Goal: Subscribe to service/newsletter

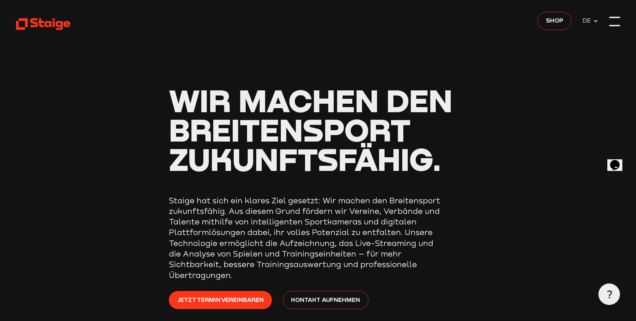
click at [610, 19] on div at bounding box center [614, 21] width 11 height 11
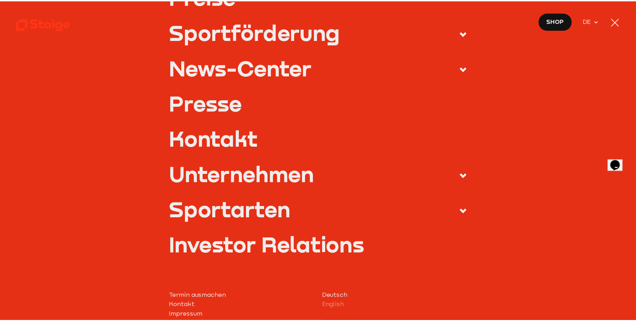
scroll to position [205, 0]
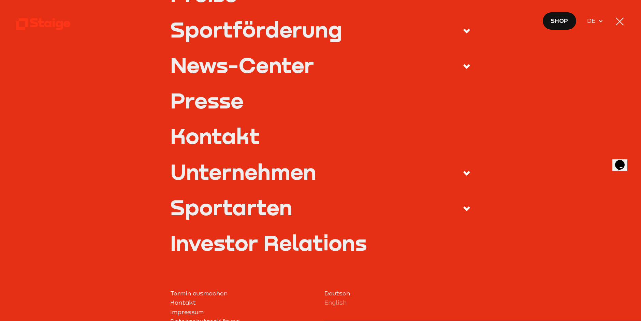
drag, startPoint x: 623, startPoint y: 26, endPoint x: 620, endPoint y: 25, distance: 3.6
click at [623, 26] on div at bounding box center [619, 21] width 11 height 11
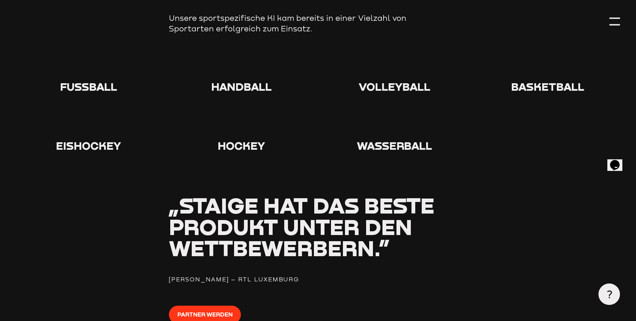
scroll to position [759, 0]
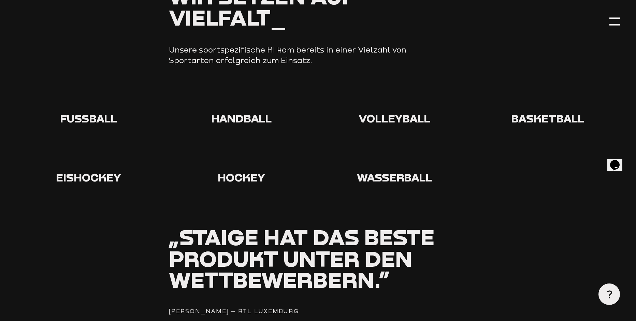
click at [99, 116] on span "Fußball" at bounding box center [88, 118] width 57 height 13
click at [92, 100] on icon at bounding box center [88, 98] width 22 height 22
click at [88, 116] on span "Fußball" at bounding box center [88, 118] width 57 height 13
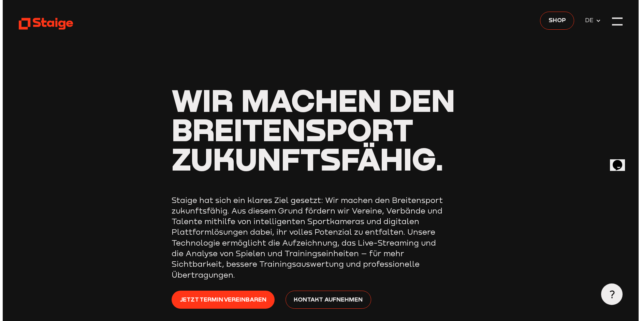
scroll to position [0, 0]
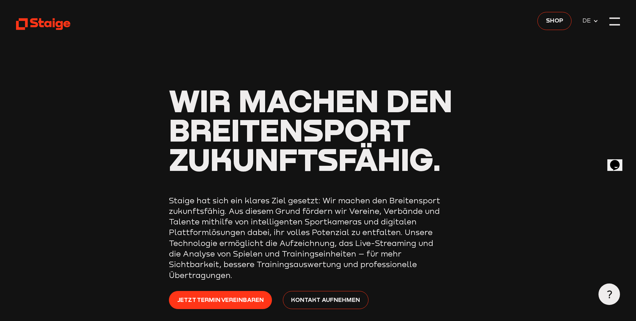
click at [587, 20] on span "DE" at bounding box center [587, 20] width 11 height 9
click at [589, 19] on span "DE" at bounding box center [587, 20] width 11 height 9
drag, startPoint x: 627, startPoint y: 15, endPoint x: 624, endPoint y: 18, distance: 3.9
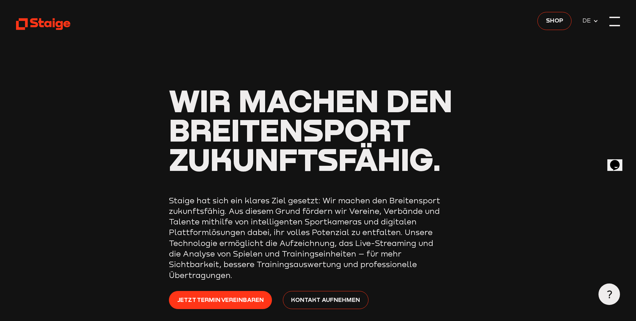
click at [616, 21] on div at bounding box center [614, 21] width 11 height 11
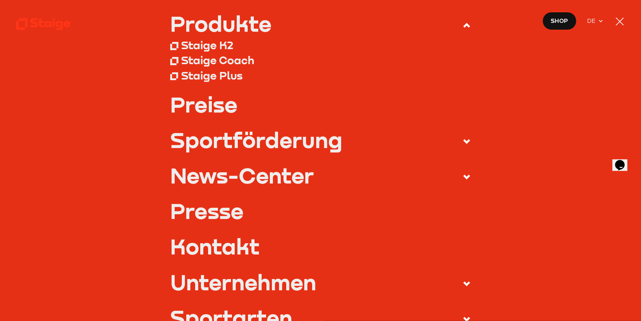
scroll to position [136, 0]
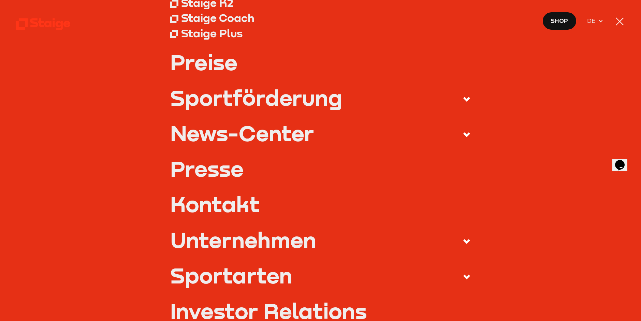
click at [297, 129] on div "News-Center" at bounding box center [242, 132] width 144 height 21
click at [0, 0] on input "News-Center" at bounding box center [0, 0] width 0 height 0
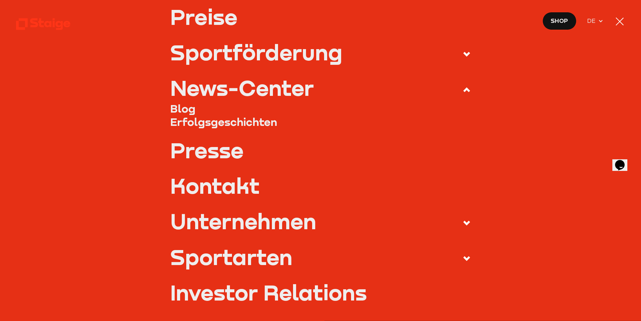
click at [305, 88] on div "News-Center" at bounding box center [242, 87] width 144 height 21
click at [0, 0] on input "News-Center" at bounding box center [0, 0] width 0 height 0
drag, startPoint x: 448, startPoint y: 260, endPoint x: 457, endPoint y: 260, distance: 8.5
click at [452, 260] on span at bounding box center [461, 258] width 19 height 12
click at [0, 0] on input "Sportarten" at bounding box center [0, 0] width 0 height 0
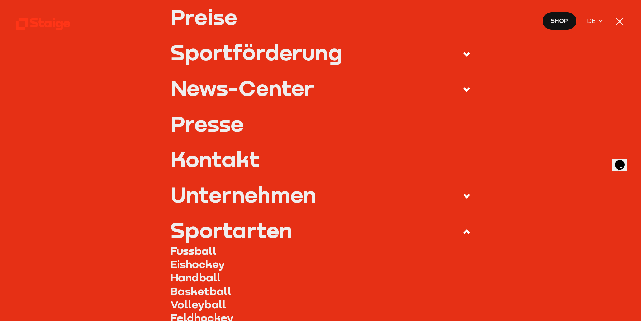
click at [207, 249] on link "Fussball" at bounding box center [320, 250] width 300 height 13
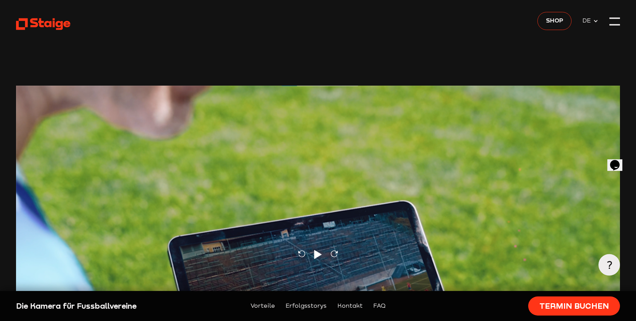
click at [42, 21] on use at bounding box center [43, 24] width 55 height 12
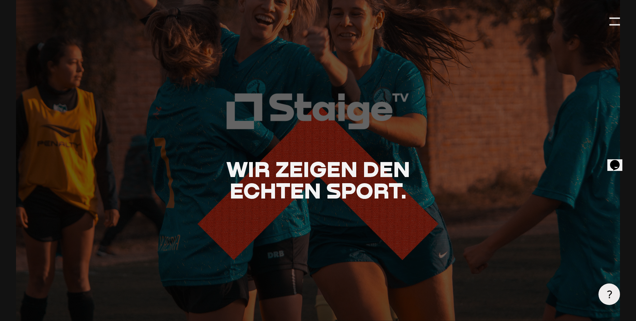
scroll to position [1364, 0]
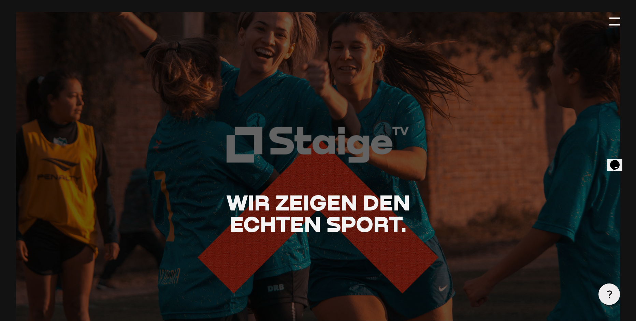
click at [303, 161] on div at bounding box center [318, 213] width 664 height 443
click at [277, 131] on div at bounding box center [318, 213] width 664 height 443
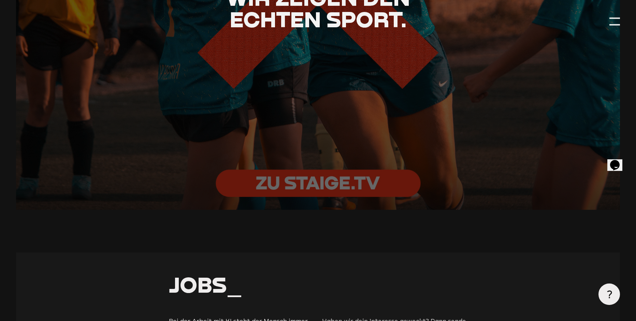
click at [308, 133] on div at bounding box center [318, 8] width 664 height 443
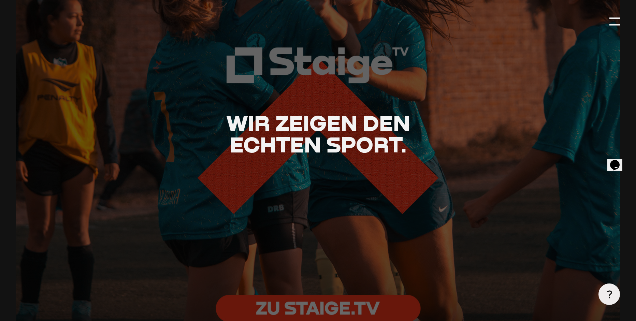
scroll to position [1433, 0]
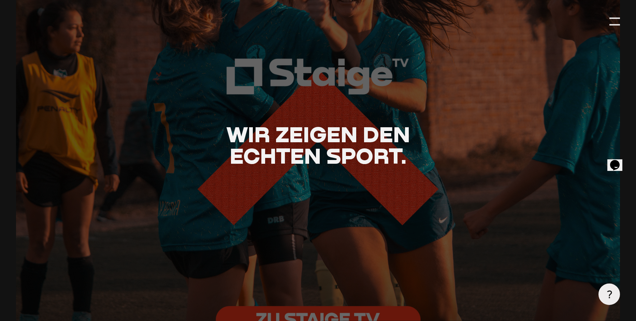
click at [310, 135] on span "Wir zeigen den echten Sport." at bounding box center [318, 145] width 184 height 48
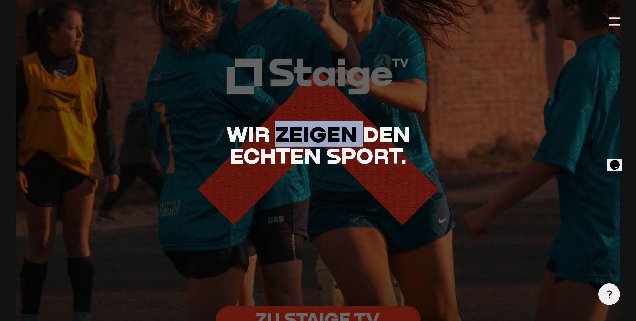
click at [310, 135] on span "Wir zeigen den echten Sport." at bounding box center [318, 145] width 184 height 48
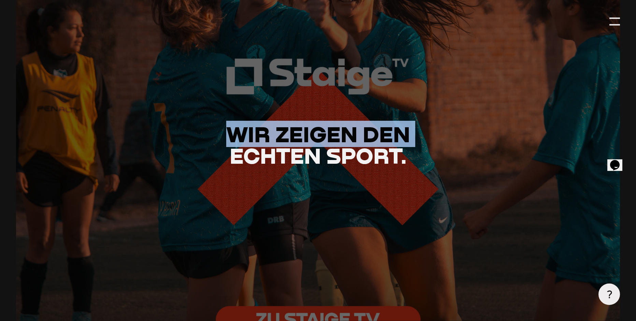
click at [310, 135] on span "Wir zeigen den echten Sport." at bounding box center [318, 145] width 184 height 48
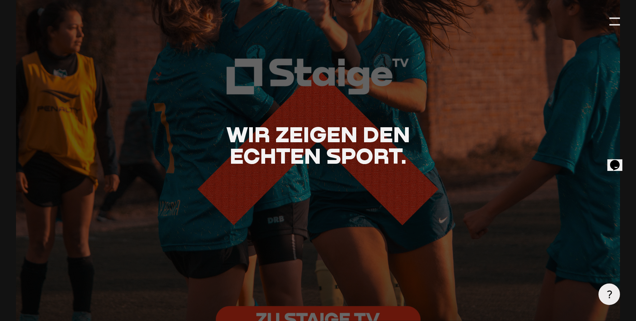
click at [318, 174] on div "Wir zeigen den echten Sport." at bounding box center [318, 145] width 604 height 64
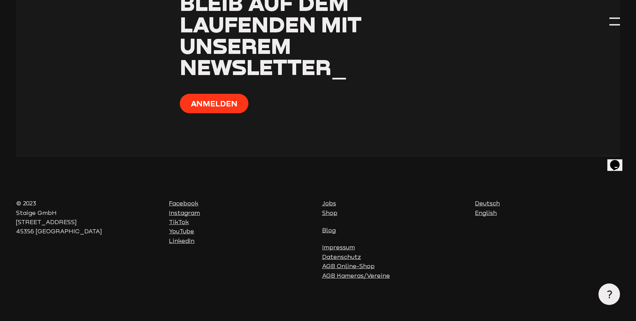
scroll to position [2729, 0]
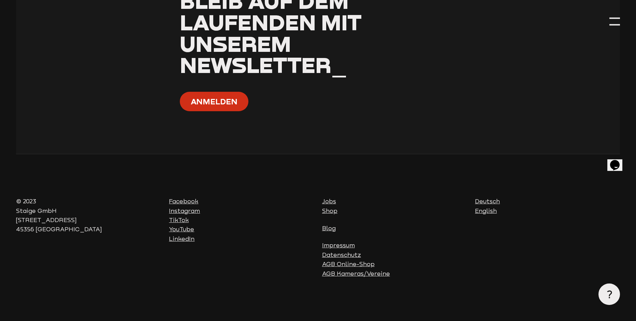
click at [223, 109] on button "Anmelden" at bounding box center [214, 101] width 69 height 19
